Goal: Task Accomplishment & Management: Manage account settings

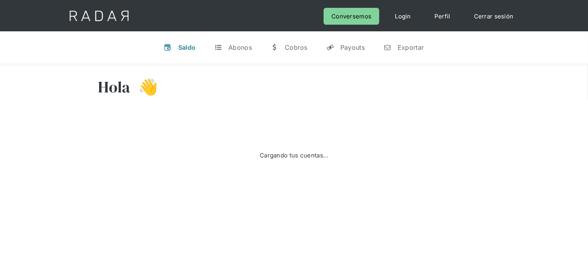
click at [482, 16] on link "Cerrar sesión" at bounding box center [493, 16] width 55 height 17
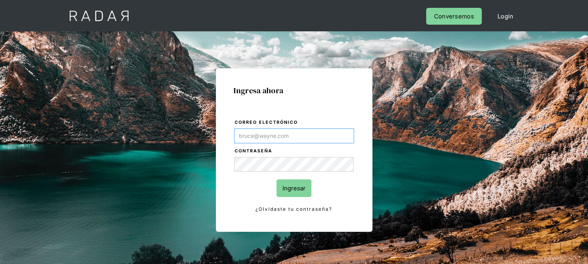
type input "kinta.morioka@monnetpayments.com"
click at [304, 187] on input "Ingresar" at bounding box center [293, 188] width 35 height 18
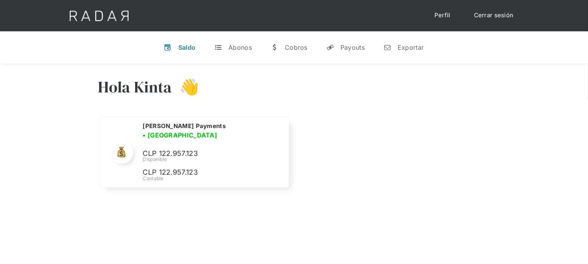
click at [500, 14] on link "Cerrar sesión" at bounding box center [493, 15] width 55 height 15
